Goal: Task Accomplishment & Management: Manage account settings

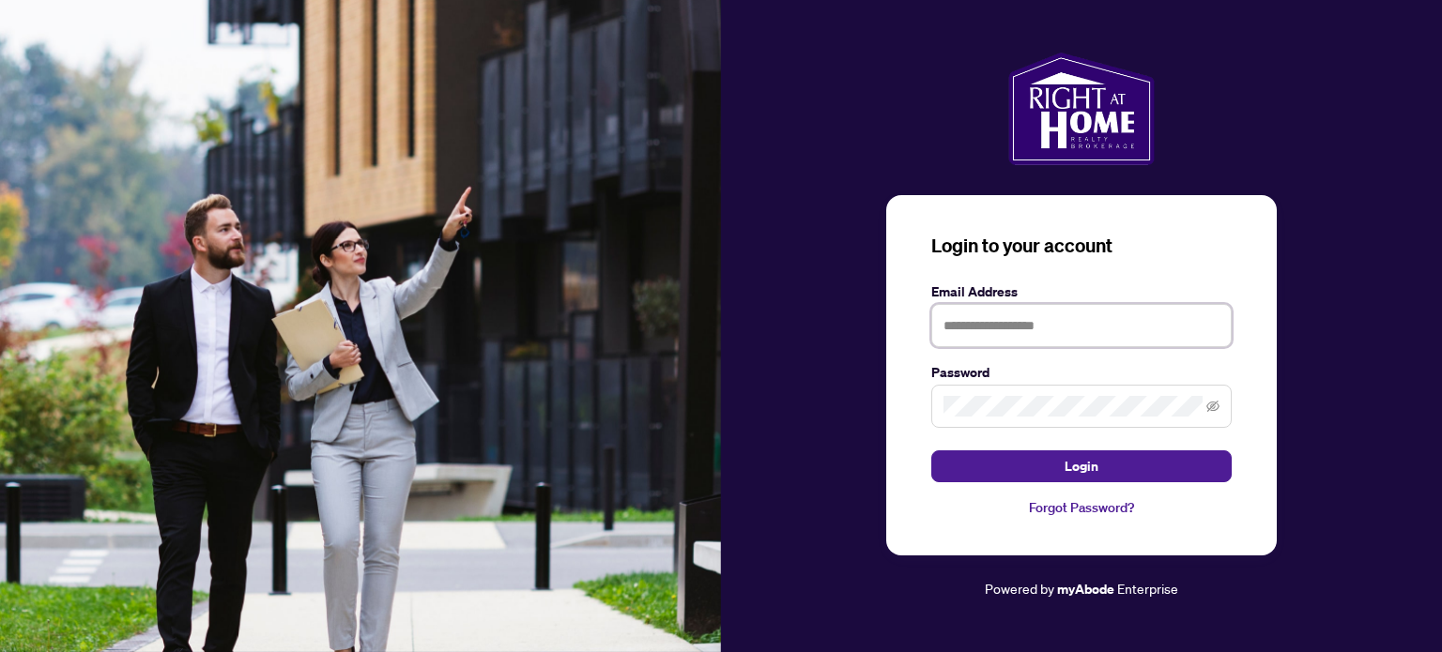
click at [1010, 326] on input "text" at bounding box center [1081, 325] width 300 height 43
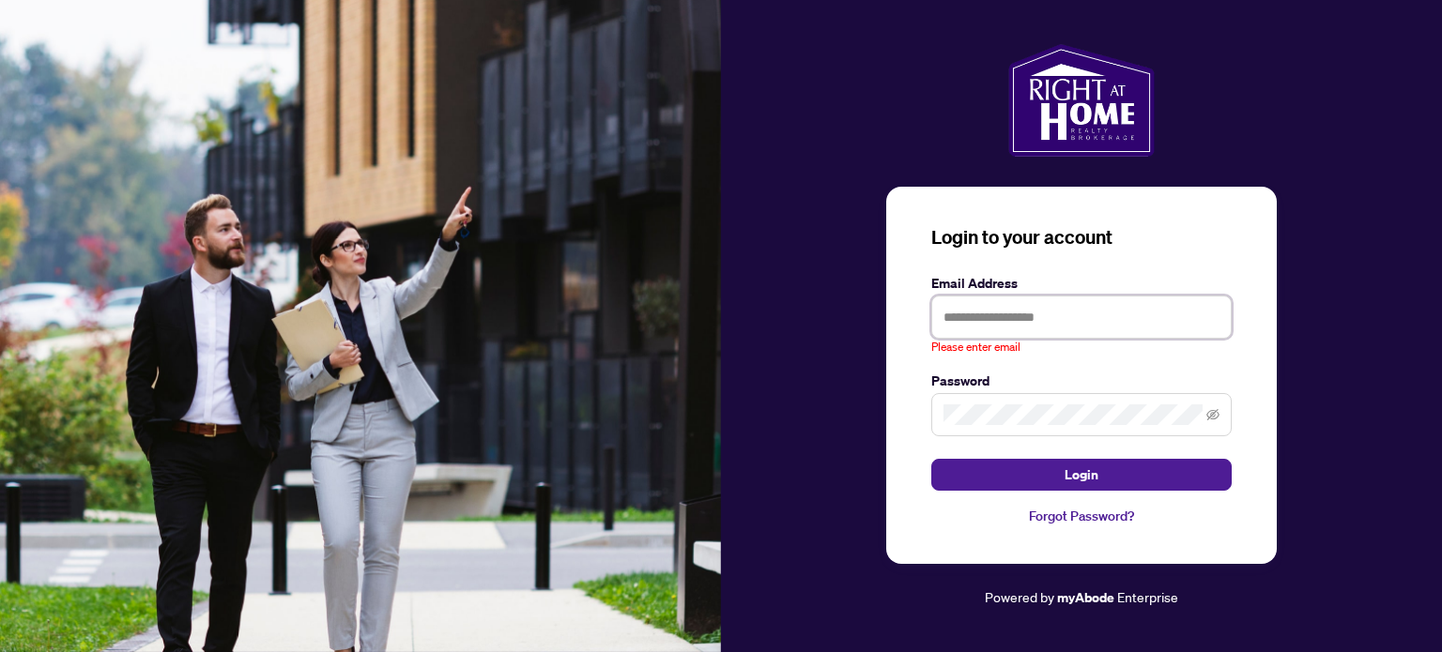
type input "**********"
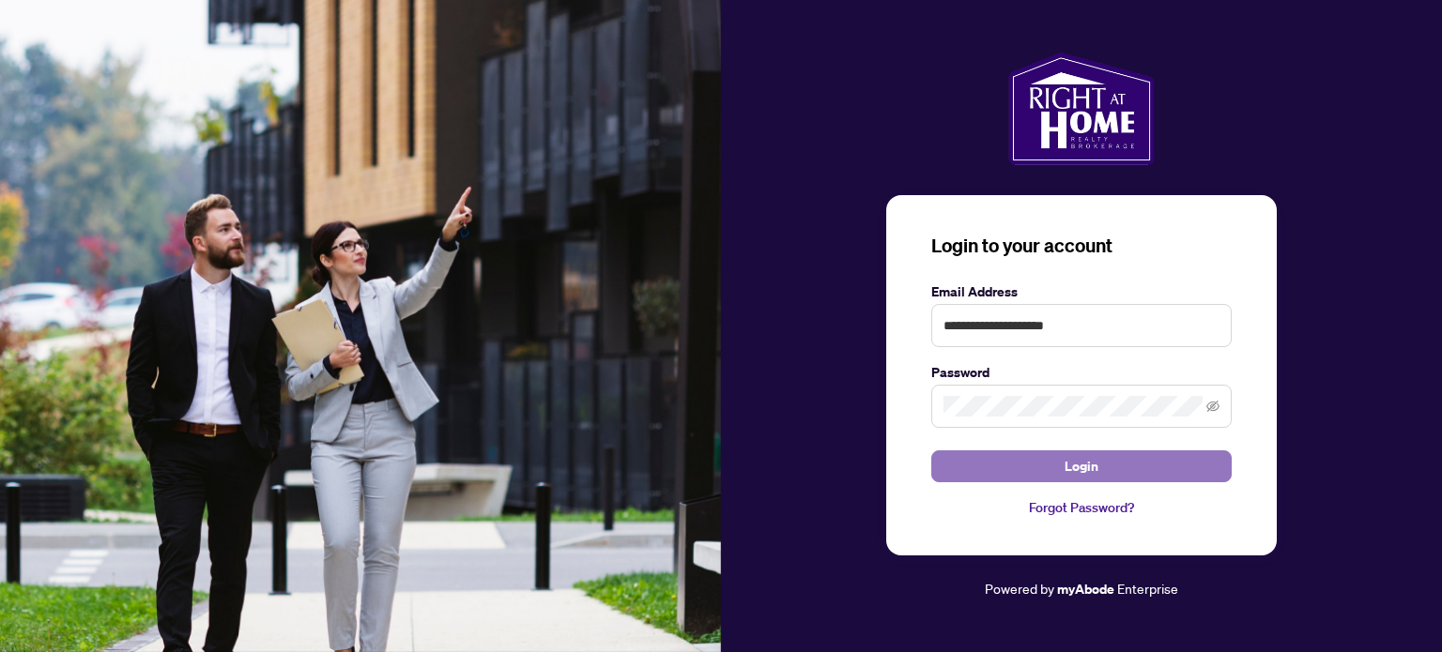
click at [1096, 461] on button "Login" at bounding box center [1081, 467] width 300 height 32
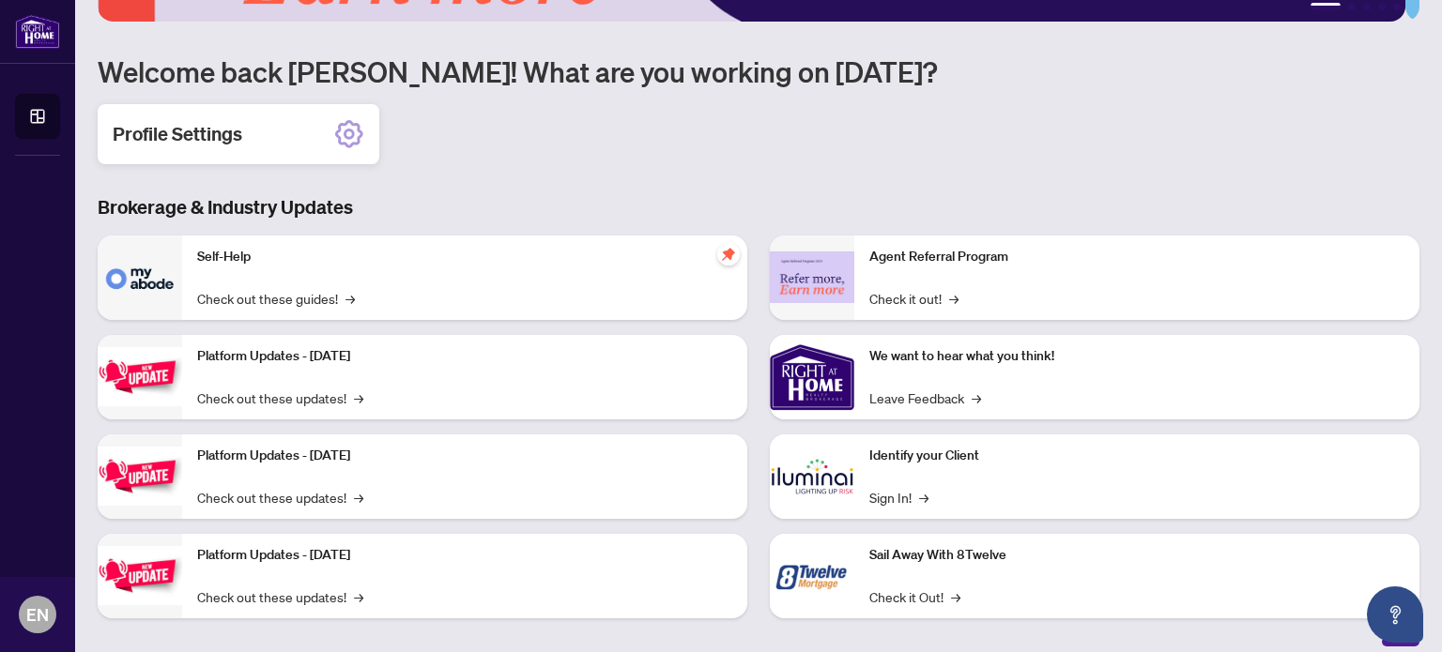
scroll to position [218, 0]
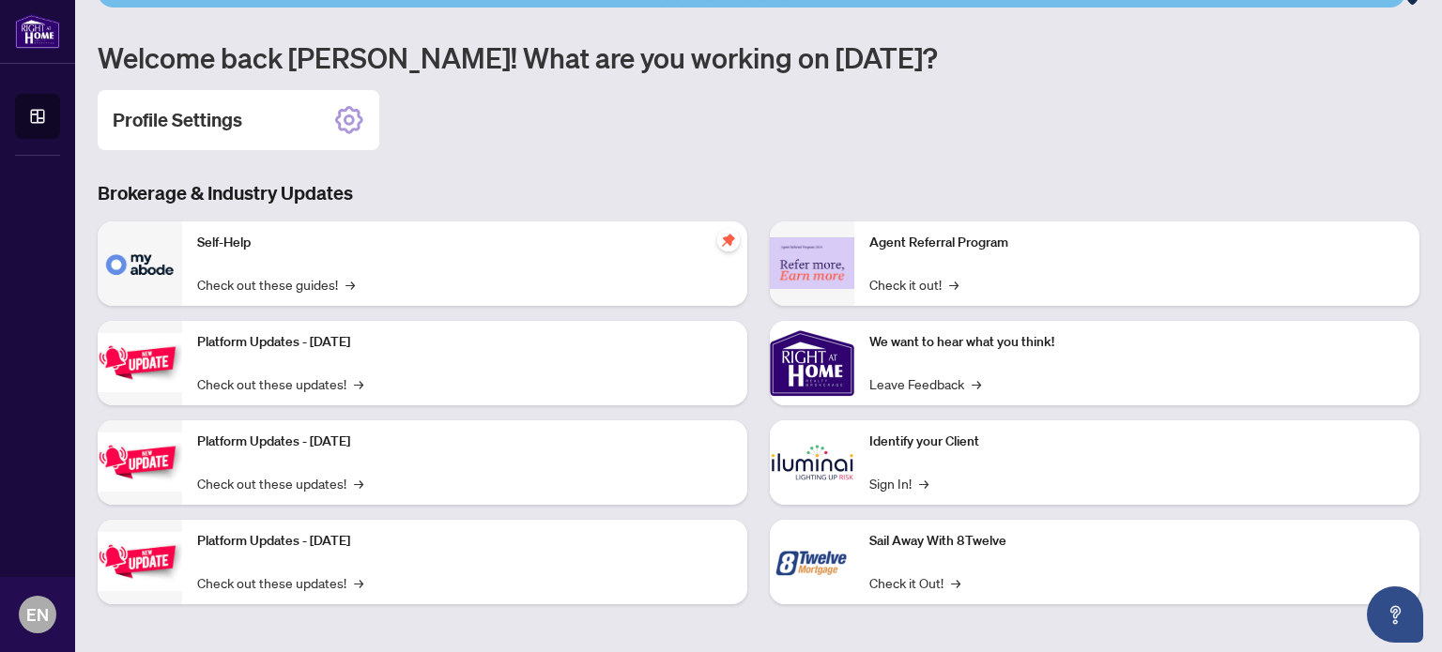
click at [814, 369] on img at bounding box center [812, 363] width 84 height 84
click at [195, 114] on h2 "Profile Settings" at bounding box center [178, 120] width 130 height 26
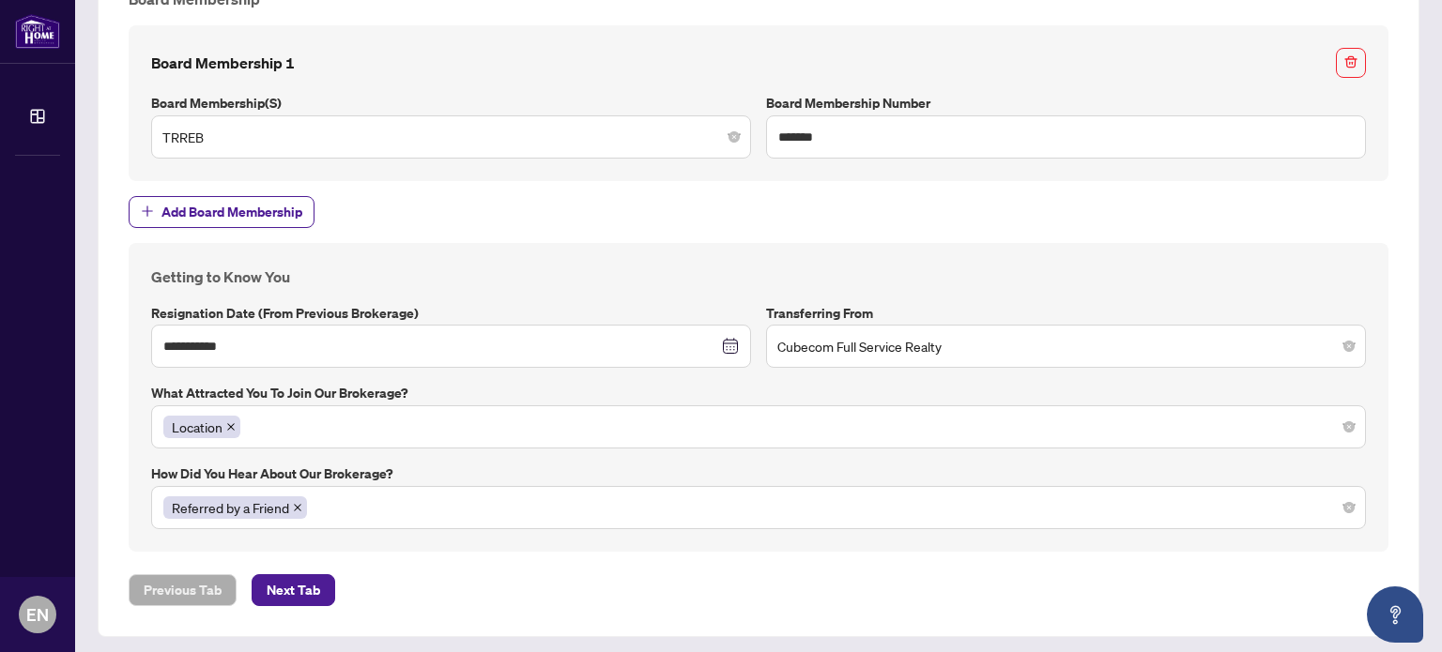
scroll to position [1934, 0]
click at [268, 588] on span "Next Tab" at bounding box center [294, 590] width 54 height 30
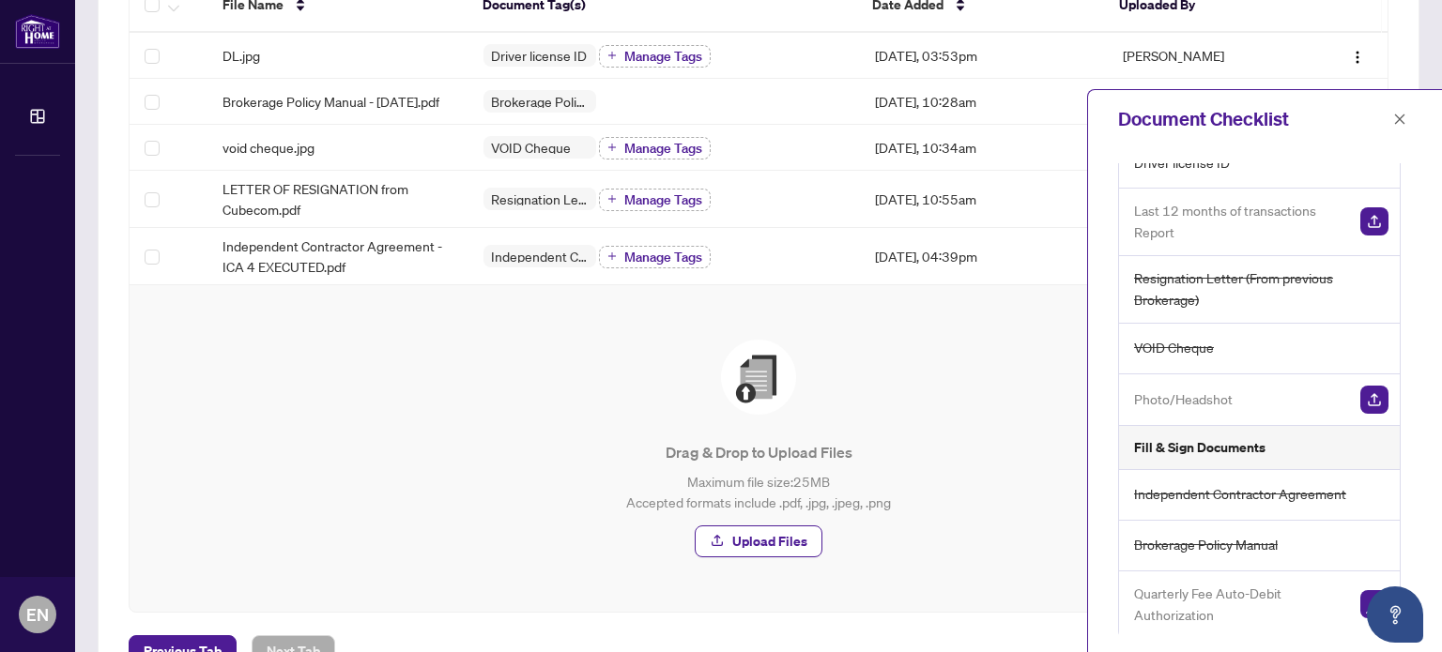
scroll to position [357, 0]
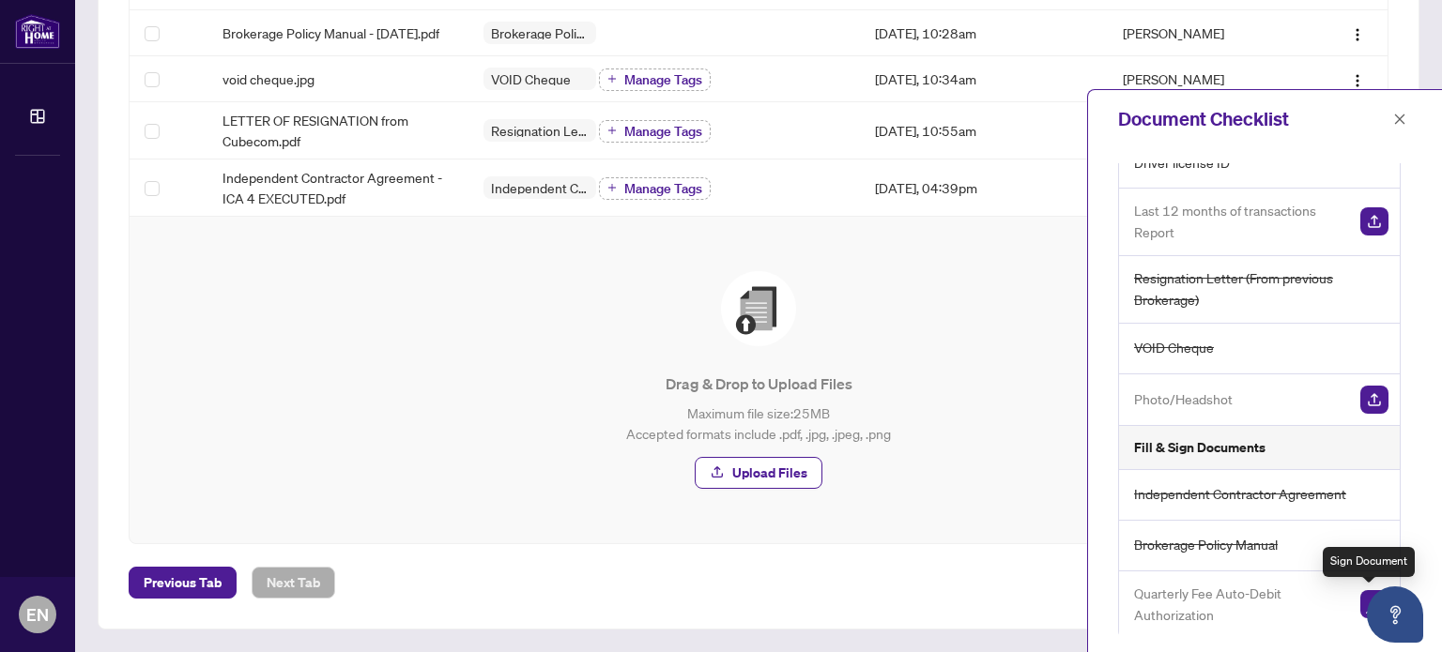
click at [1360, 600] on img "button" at bounding box center [1374, 604] width 28 height 28
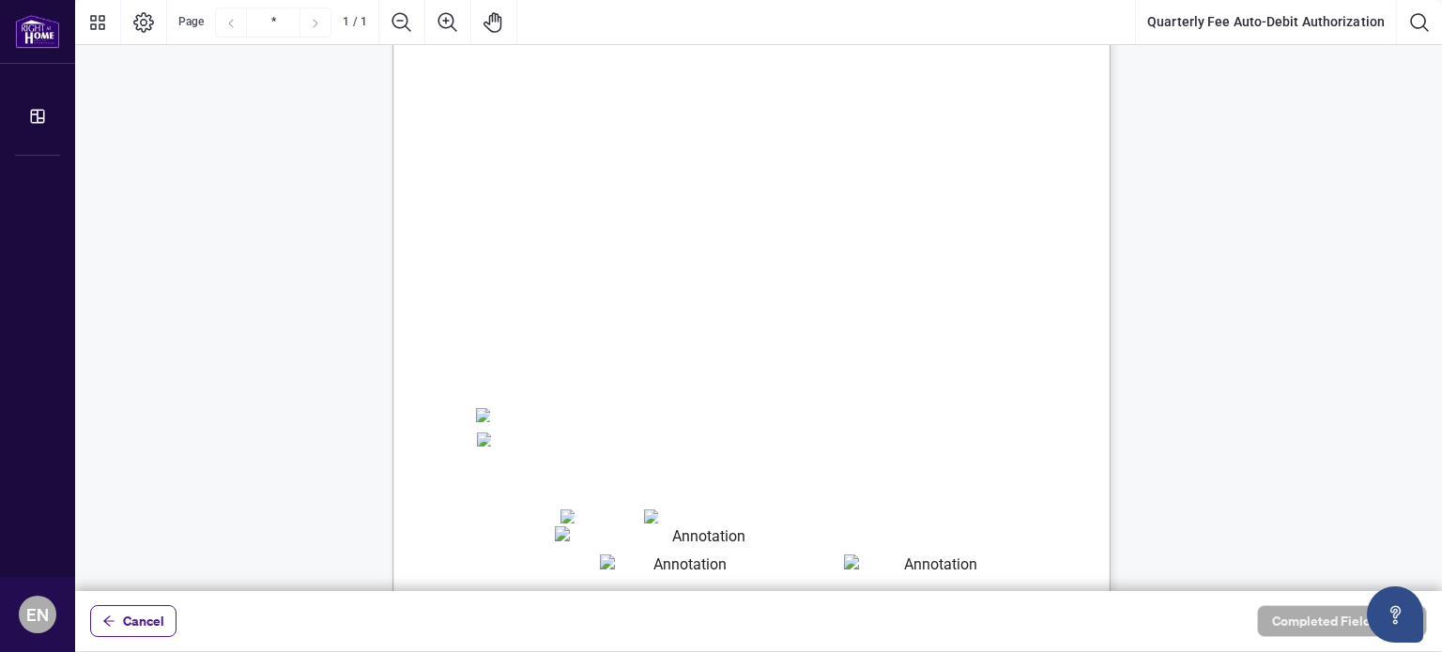
scroll to position [188, 0]
